Goal: Task Accomplishment & Management: Use online tool/utility

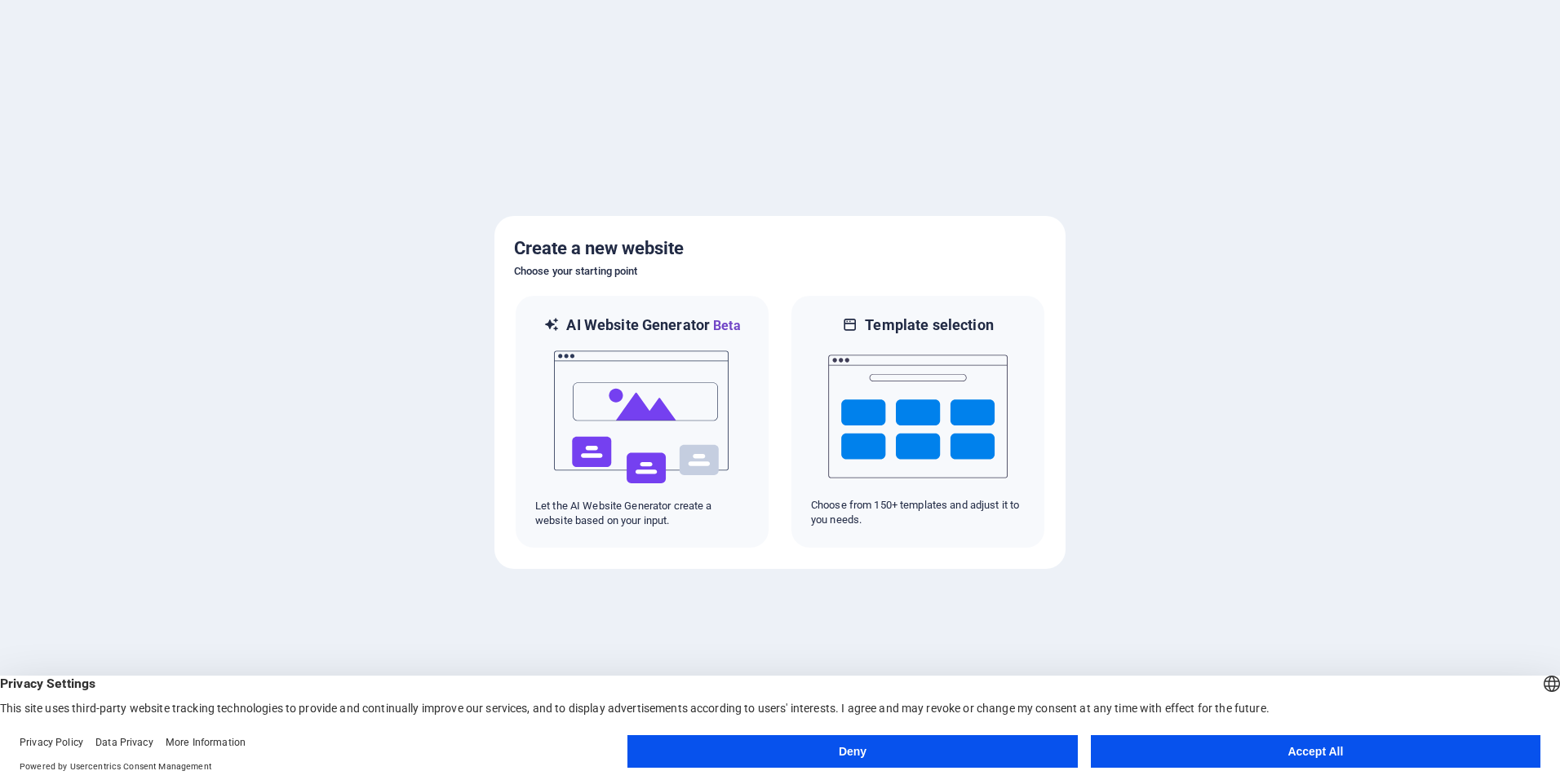
click at [1230, 753] on button "Accept All" at bounding box center [1315, 751] width 449 height 33
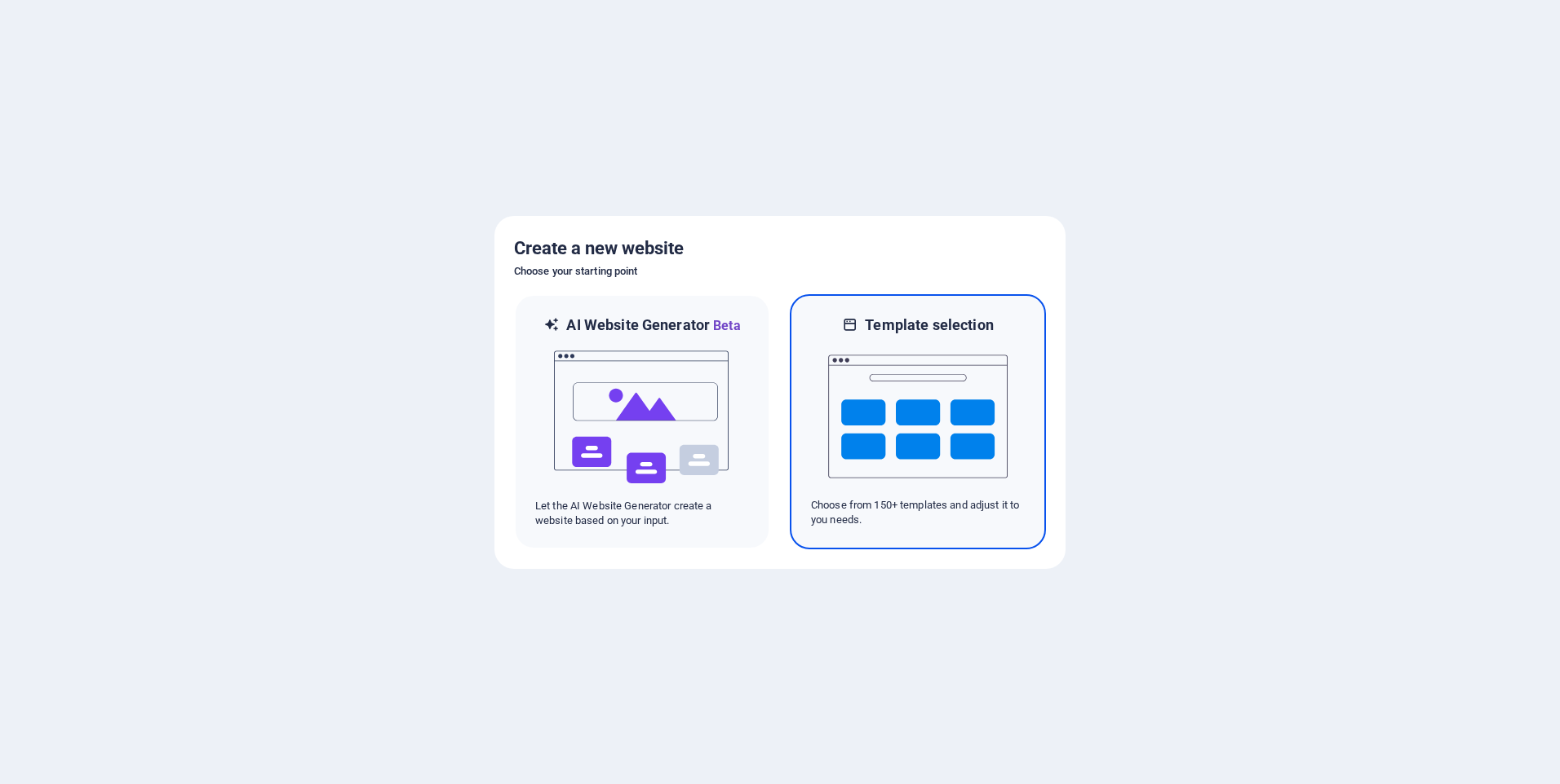
click at [871, 434] on img at bounding box center [917, 416] width 180 height 164
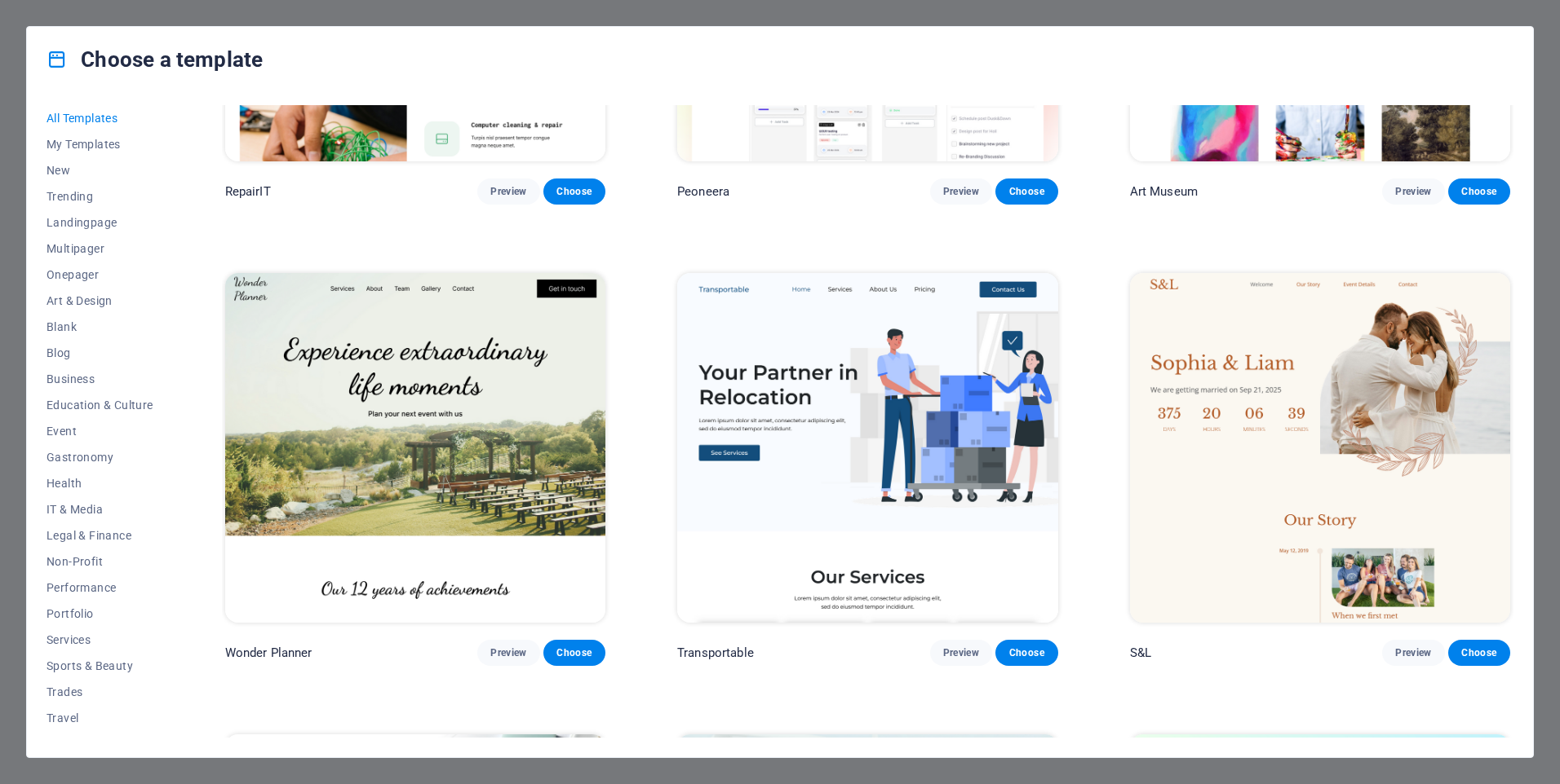
scroll to position [978, 0]
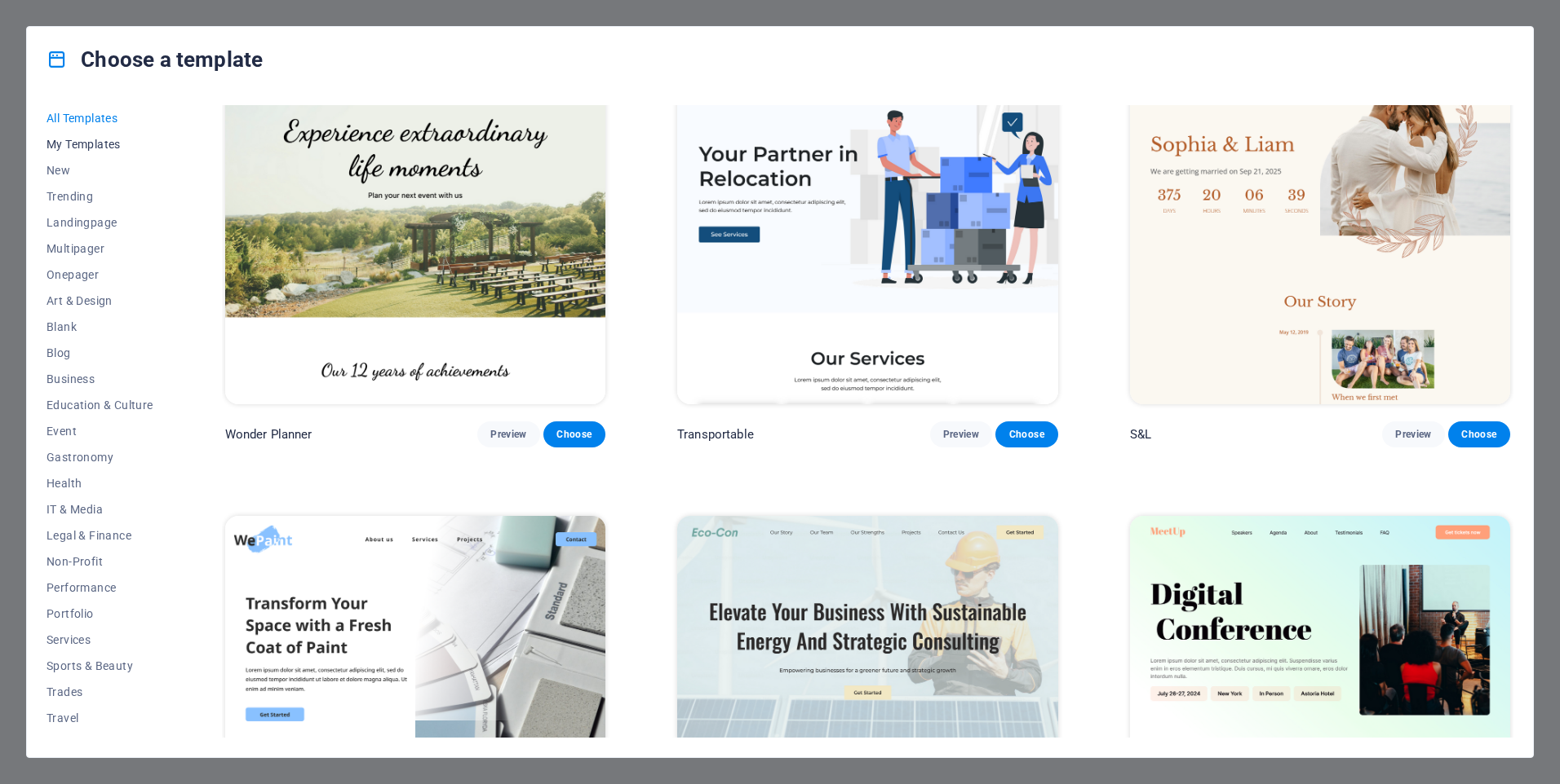
click at [90, 142] on span "My Templates" at bounding box center [100, 144] width 107 height 13
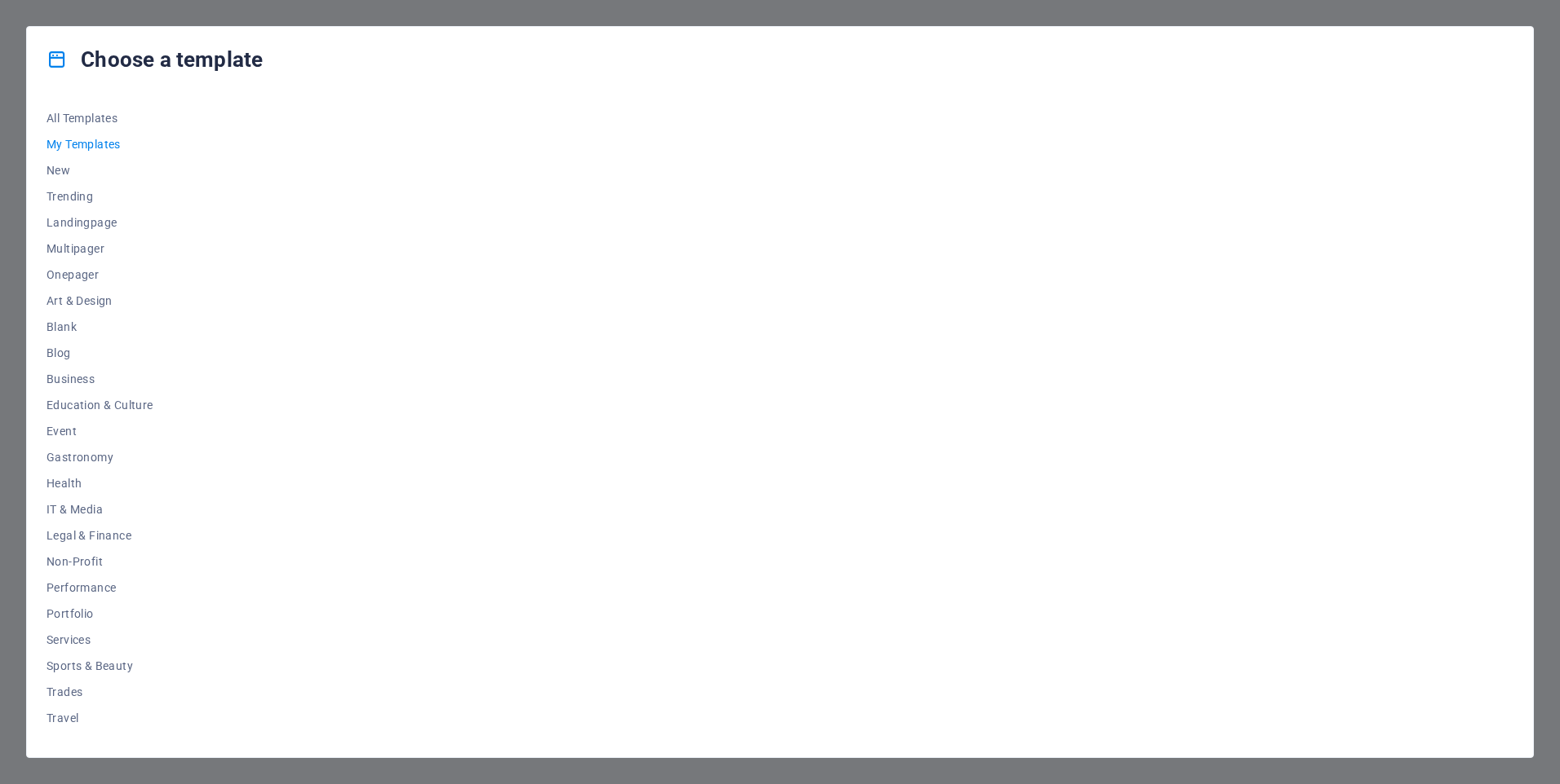
scroll to position [0, 0]
click at [74, 165] on span "New" at bounding box center [100, 170] width 107 height 13
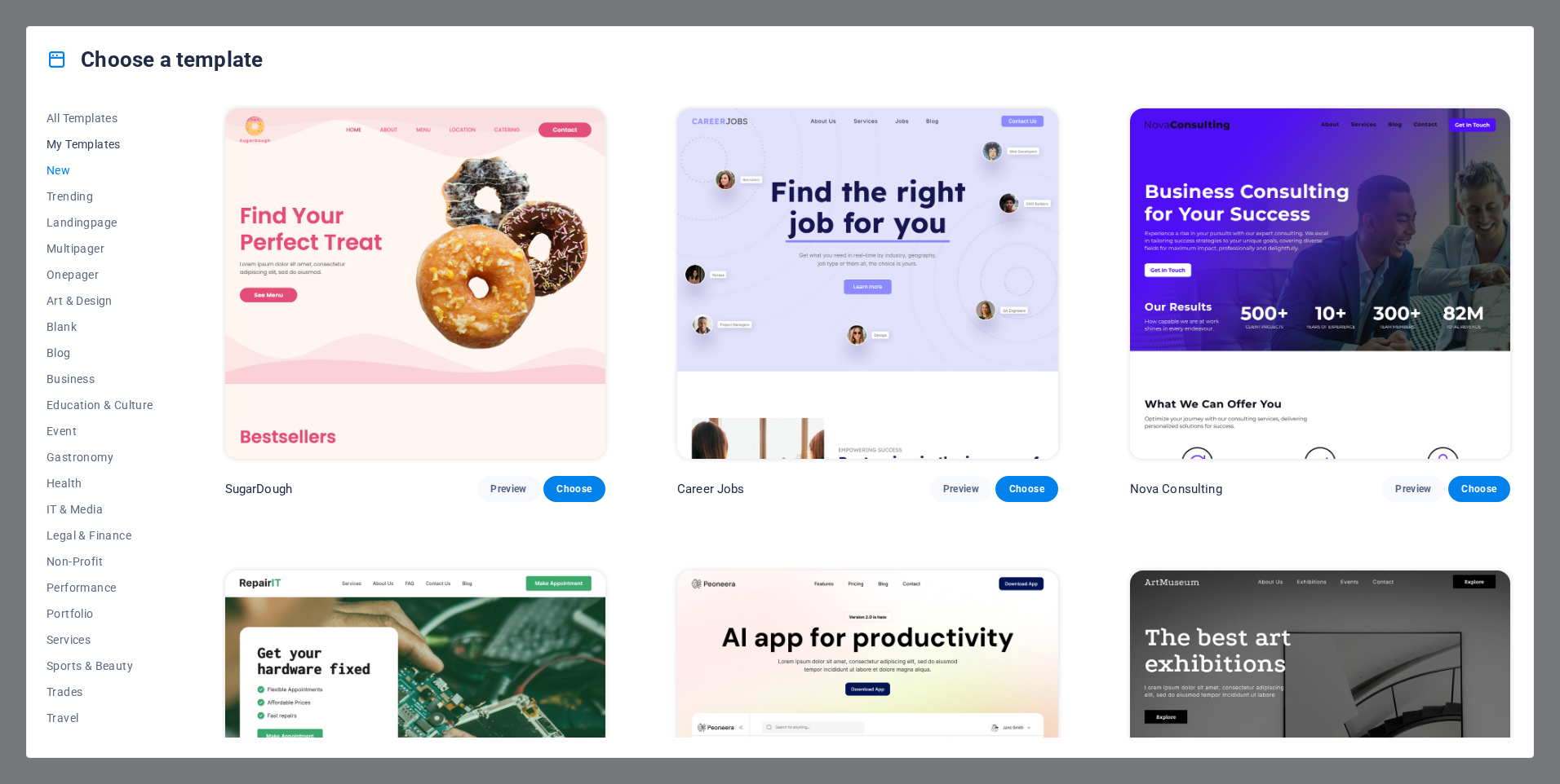
click at [88, 145] on span "My Templates" at bounding box center [100, 144] width 107 height 13
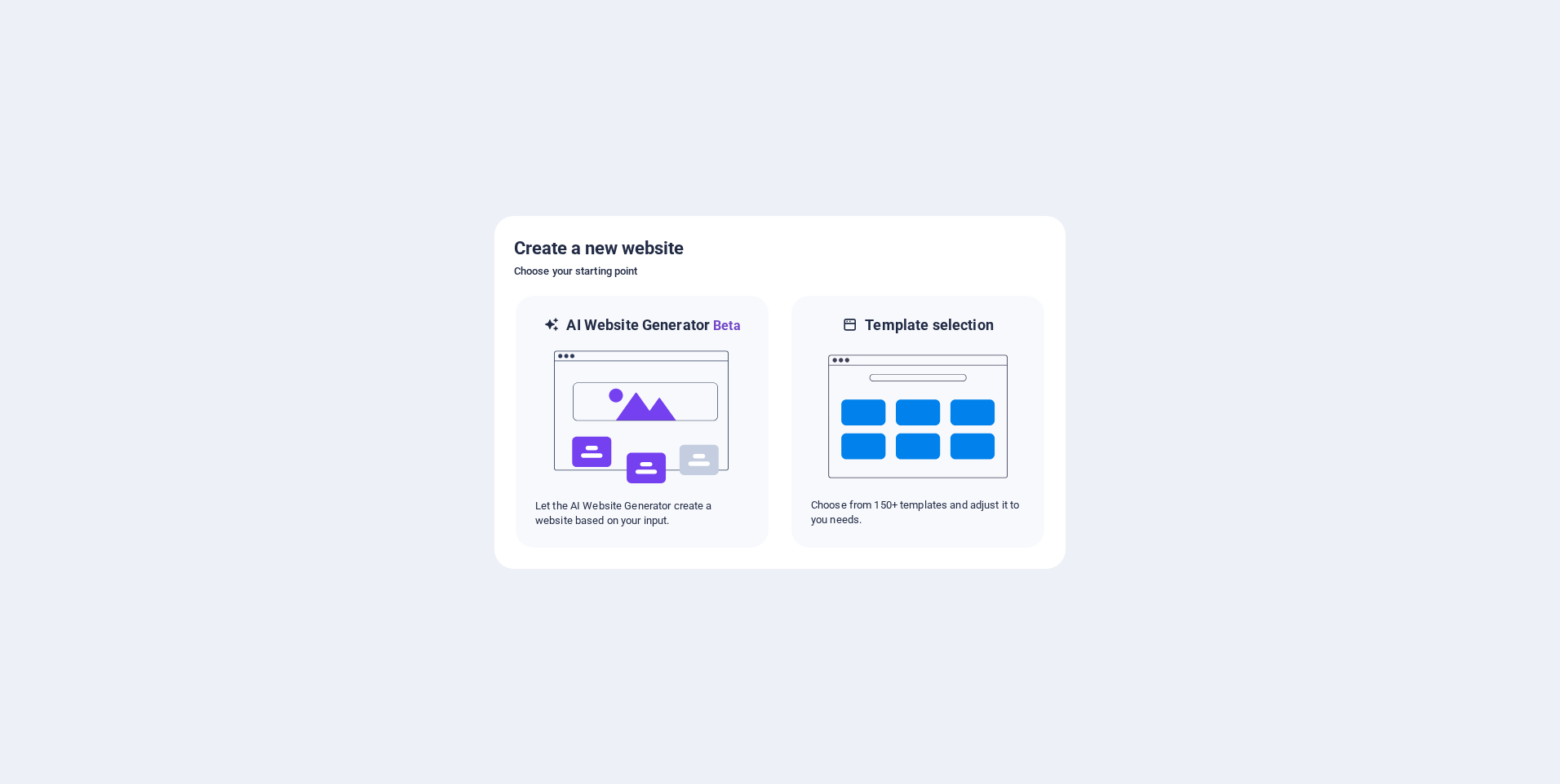
click at [787, 130] on div at bounding box center [780, 392] width 1560 height 784
click at [690, 447] on img at bounding box center [642, 417] width 180 height 164
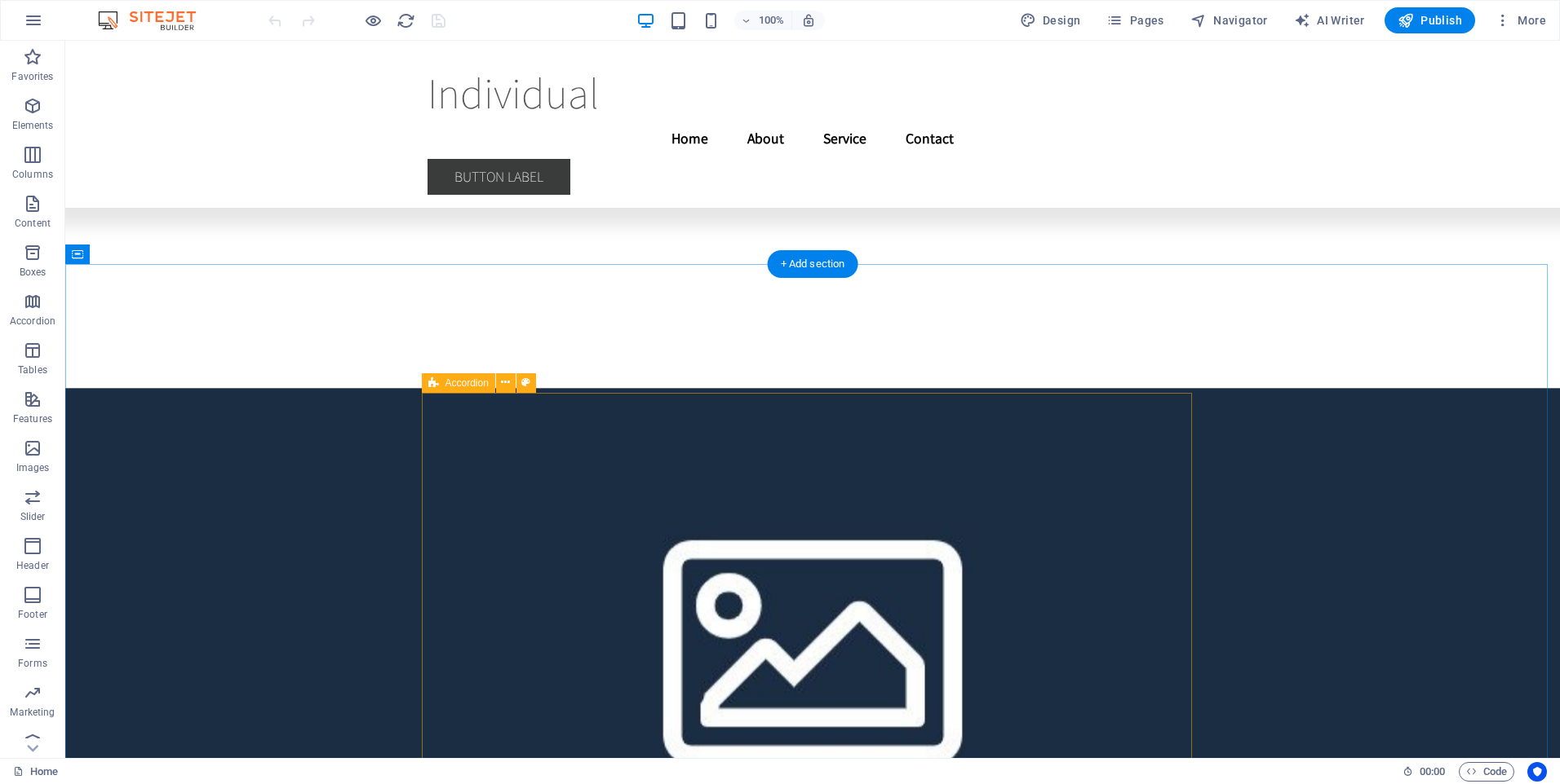
scroll to position [8537, 0]
